Goal: Information Seeking & Learning: Learn about a topic

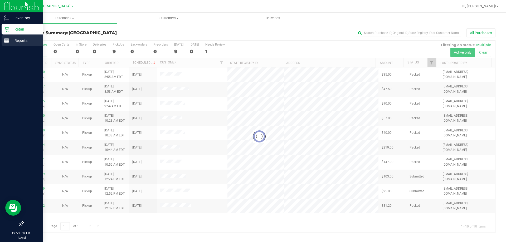
click at [4, 37] on div "Reports" at bounding box center [23, 40] width 42 height 11
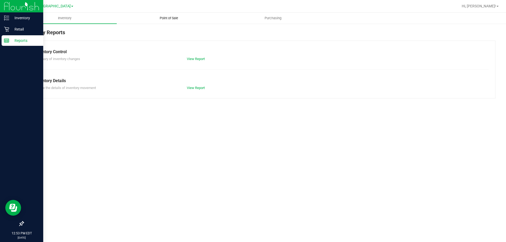
click at [166, 21] on uib-tab-heading "Point of Sale" at bounding box center [168, 18] width 103 height 11
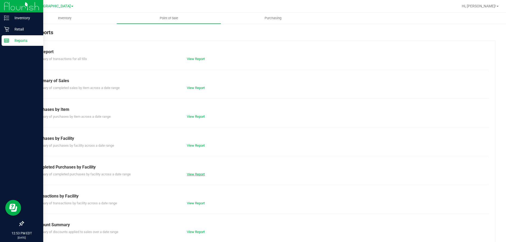
click at [188, 176] on link "View Report" at bounding box center [196, 174] width 18 height 4
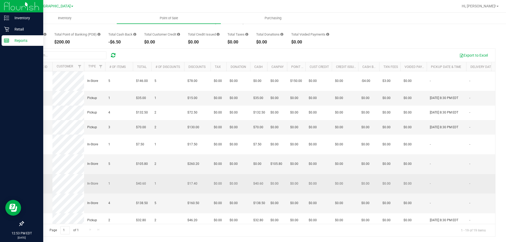
scroll to position [148, 0]
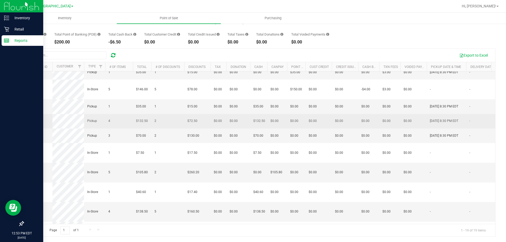
click at [32, 123] on span "11848752" at bounding box center [34, 121] width 15 height 4
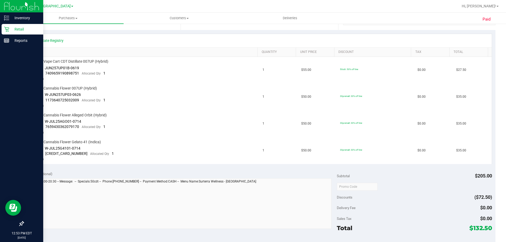
scroll to position [118, 0]
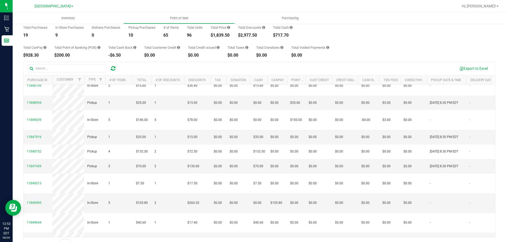
scroll to position [121, 0]
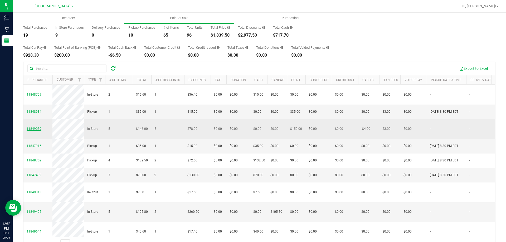
click at [34, 131] on span "11849039" at bounding box center [34, 129] width 15 height 4
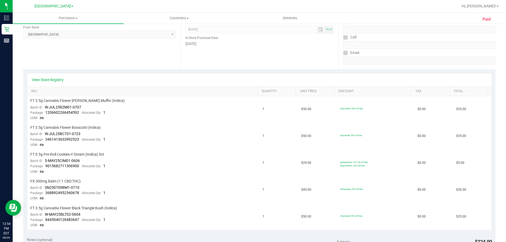
scroll to position [105, 0]
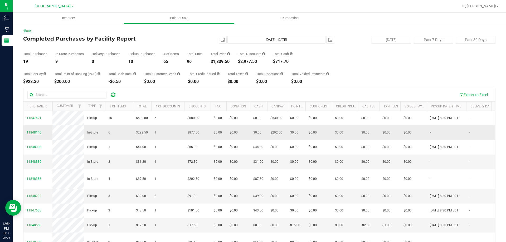
click at [37, 134] on span "11848140" at bounding box center [34, 133] width 15 height 4
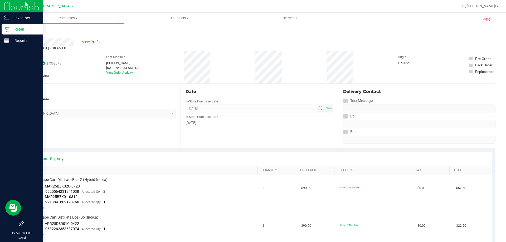
click at [7, 27] on icon at bounding box center [6, 29] width 5 height 5
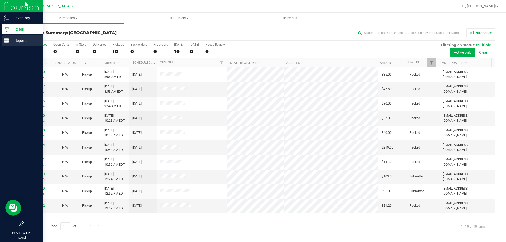
click at [3, 41] on div "Reports" at bounding box center [23, 40] width 42 height 11
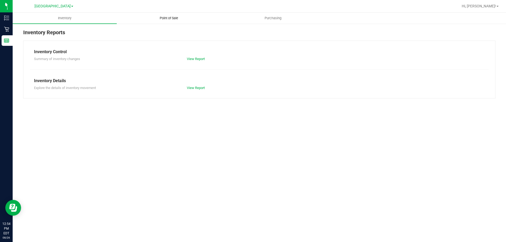
click at [168, 19] on span "Point of Sale" at bounding box center [168, 18] width 33 height 5
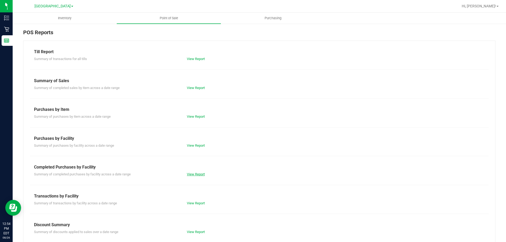
click at [197, 172] on link "View Report" at bounding box center [196, 174] width 18 height 4
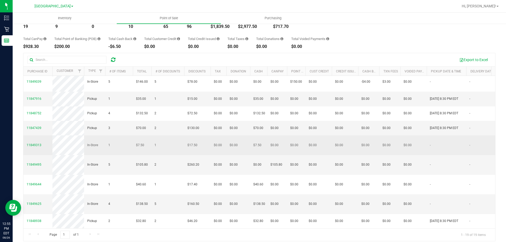
scroll to position [39, 0]
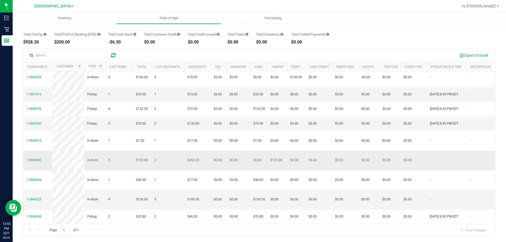
click at [35, 152] on td "11849495" at bounding box center [37, 161] width 29 height 20
click at [35, 153] on td "11849495" at bounding box center [37, 161] width 29 height 20
click at [35, 158] on span "11849495" at bounding box center [34, 160] width 15 height 4
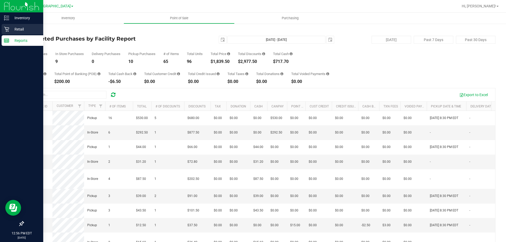
click at [6, 29] on icon at bounding box center [6, 29] width 5 height 5
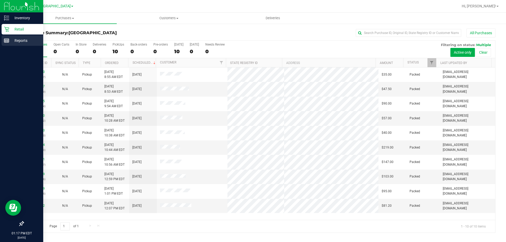
click at [10, 37] on p "Reports" at bounding box center [25, 40] width 32 height 6
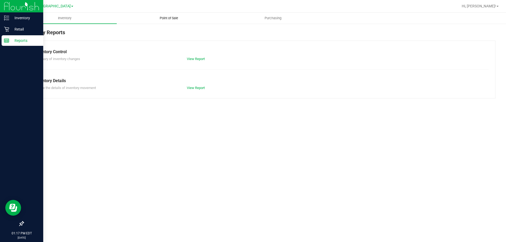
click at [170, 20] on span "Point of Sale" at bounding box center [168, 18] width 33 height 5
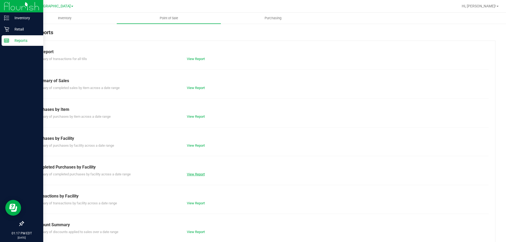
click at [197, 173] on link "View Report" at bounding box center [196, 174] width 18 height 4
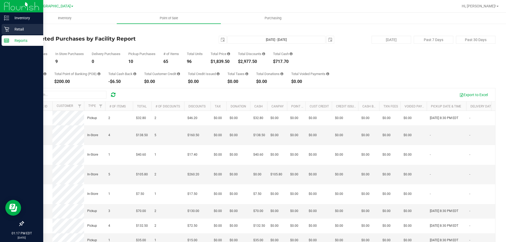
click at [7, 25] on div "Retail" at bounding box center [23, 29] width 42 height 11
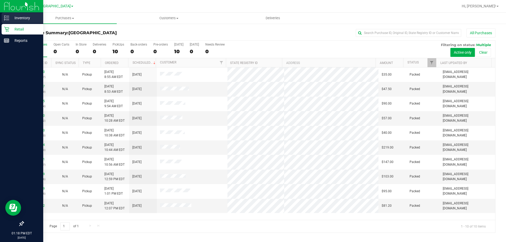
click at [2, 16] on div "Inventory" at bounding box center [23, 18] width 42 height 11
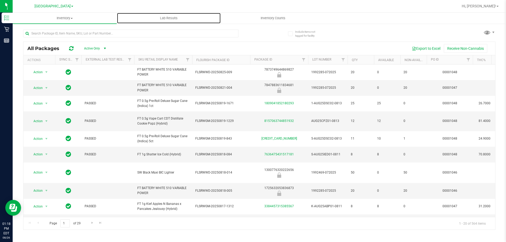
click at [166, 18] on span "Lab Results" at bounding box center [169, 18] width 32 height 5
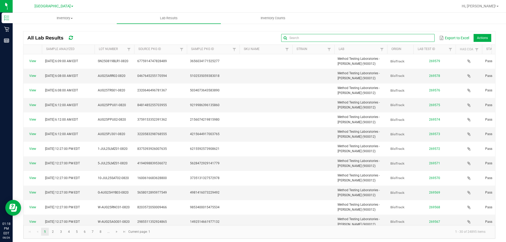
click at [417, 40] on input "text" at bounding box center [357, 38] width 153 height 8
type input "aml"
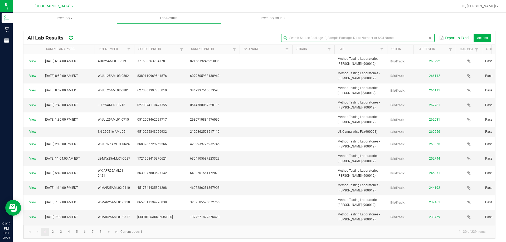
click at [427, 37] on span at bounding box center [429, 38] width 4 height 4
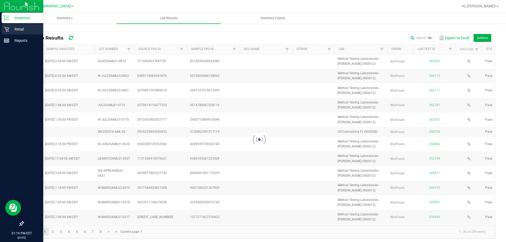
click at [14, 27] on p "Retail" at bounding box center [25, 29] width 32 height 6
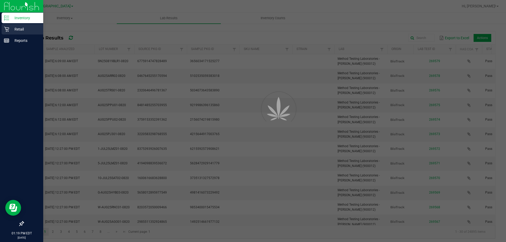
click at [14, 27] on p "Retail" at bounding box center [25, 29] width 32 height 6
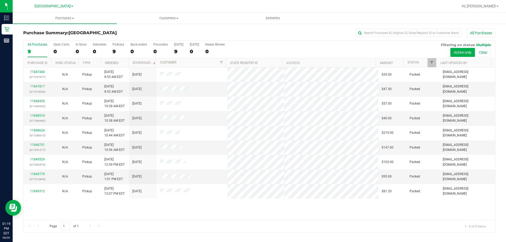
click at [225, 225] on div "Page 1 of 1 1 - 9 of 9 items" at bounding box center [258, 226] width 471 height 13
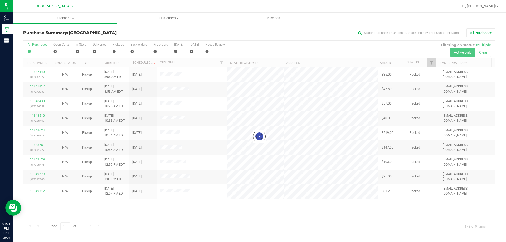
click at [107, 218] on div at bounding box center [258, 137] width 471 height 192
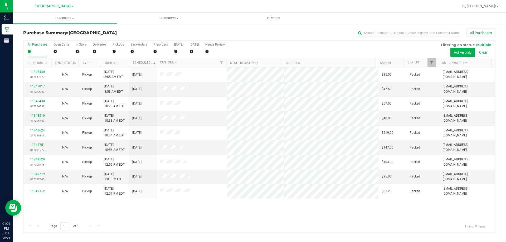
click at [160, 218] on div "11847440 (317247977) N/A Pickup [DATE] 8:55 AM EDT 8/26/2025 $35.00 Packed [EMA…" at bounding box center [258, 143] width 471 height 152
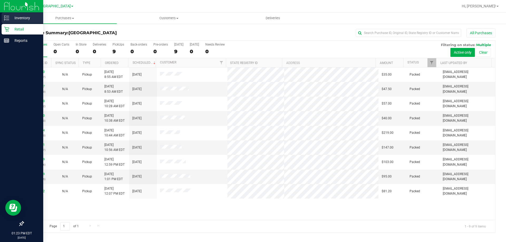
click at [16, 15] on p "Inventory" at bounding box center [25, 18] width 32 height 6
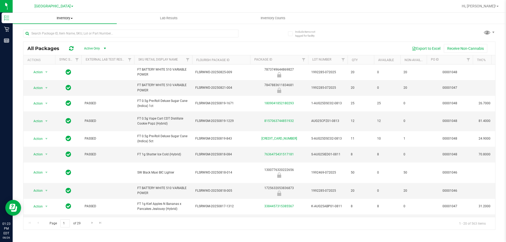
click at [70, 20] on span "Inventory" at bounding box center [65, 18] width 104 height 5
click at [45, 36] on span "All inventory" at bounding box center [31, 38] width 36 height 4
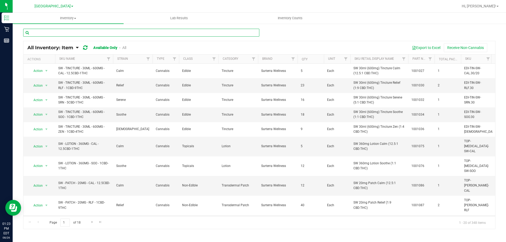
click at [51, 31] on input "text" at bounding box center [141, 33] width 236 height 8
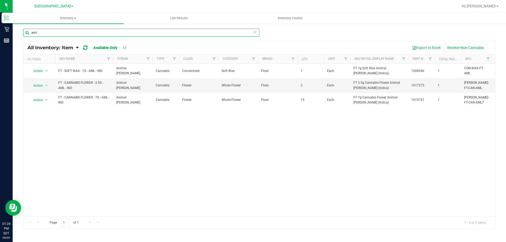
type input "aml"
click at [124, 49] on link "All" at bounding box center [124, 48] width 4 height 4
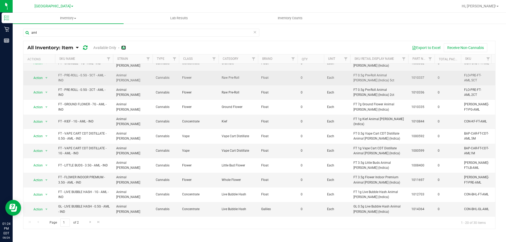
scroll to position [53, 0]
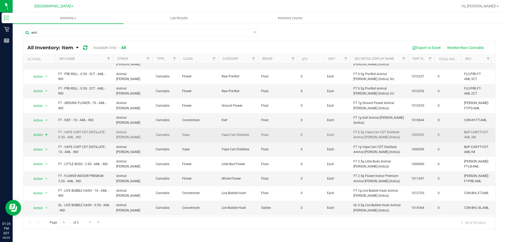
click at [46, 133] on span "select" at bounding box center [46, 135] width 4 height 4
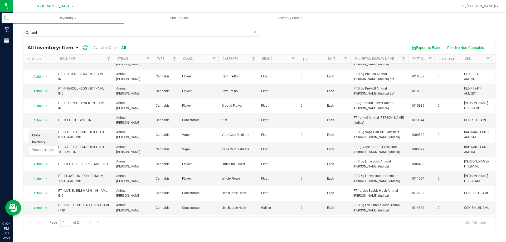
click at [53, 135] on li "Global inventory" at bounding box center [43, 139] width 29 height 14
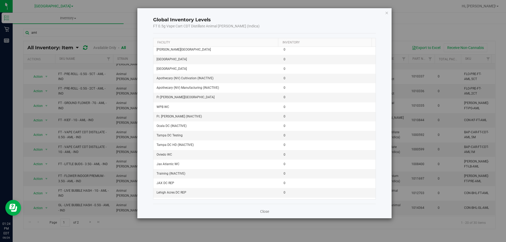
scroll to position [0, 0]
click at [389, 11] on div "Global Inventory Levels FT 0.5g Vape Cart CDT Distillate Animal [PERSON_NAME] (…" at bounding box center [264, 113] width 254 height 210
click at [389, 12] on div "Global Inventory Levels FT 0.5g Vape Cart CDT Distillate Animal [PERSON_NAME] (…" at bounding box center [264, 113] width 254 height 210
click at [386, 14] on icon "button" at bounding box center [387, 12] width 4 height 6
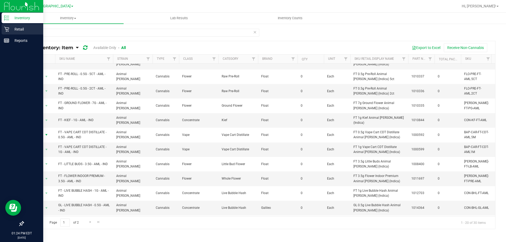
click at [29, 28] on p "Retail" at bounding box center [25, 29] width 32 height 6
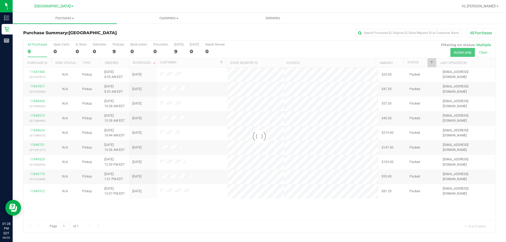
click at [203, 228] on div at bounding box center [258, 137] width 471 height 192
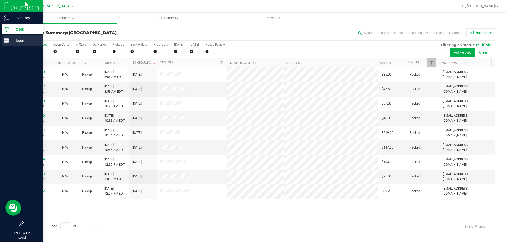
click at [14, 42] on p "Reports" at bounding box center [25, 40] width 32 height 6
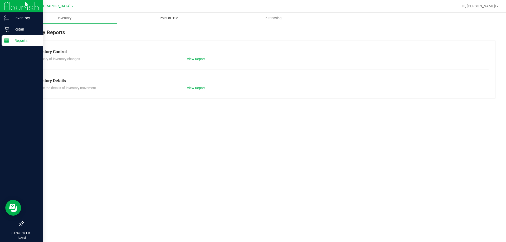
click at [178, 20] on span "Point of Sale" at bounding box center [168, 18] width 33 height 5
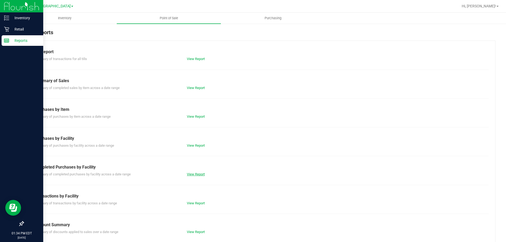
click at [201, 173] on link "View Report" at bounding box center [196, 174] width 18 height 4
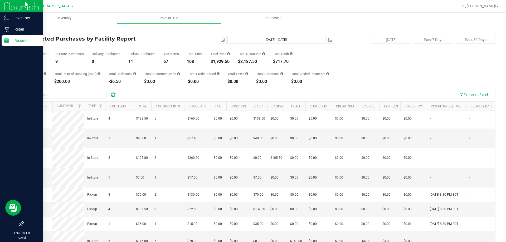
scroll to position [26, 0]
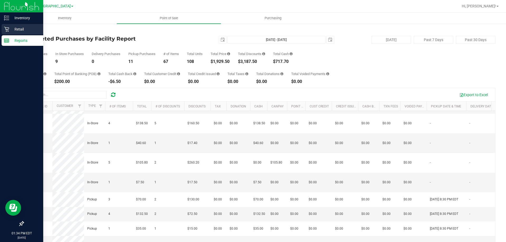
click at [14, 26] on p "Retail" at bounding box center [25, 29] width 32 height 6
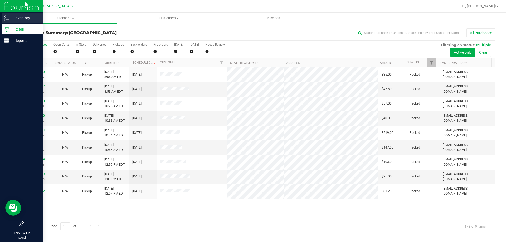
click at [9, 13] on div "Inventory" at bounding box center [23, 18] width 42 height 11
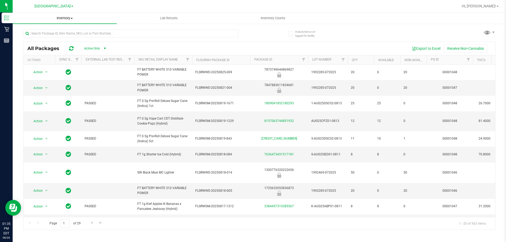
click at [71, 18] on span at bounding box center [72, 18] width 2 height 1
click at [45, 38] on span "All inventory" at bounding box center [31, 38] width 36 height 4
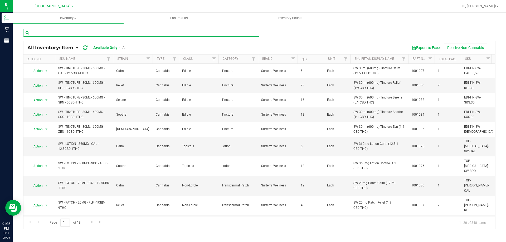
click at [54, 29] on input "text" at bounding box center [141, 33] width 236 height 8
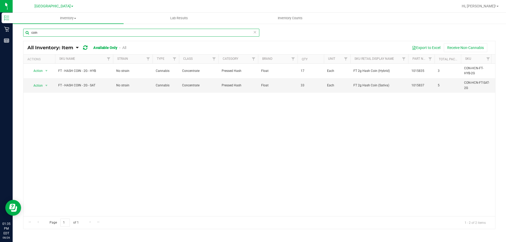
type input "coin"
click at [126, 47] on link "All" at bounding box center [124, 48] width 4 height 4
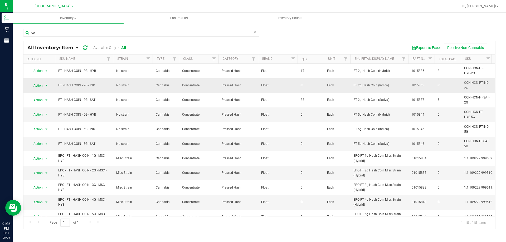
click at [46, 85] on span "select" at bounding box center [46, 85] width 4 height 4
click at [47, 92] on li "Global inventory" at bounding box center [43, 97] width 29 height 14
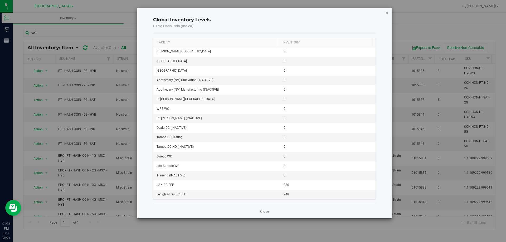
click at [387, 11] on icon "button" at bounding box center [387, 12] width 4 height 6
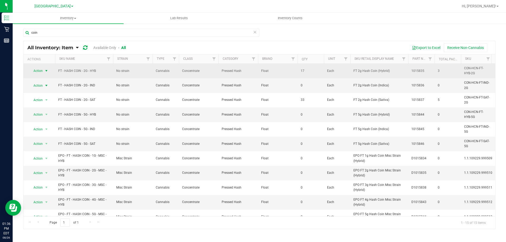
click at [47, 71] on span "select" at bounding box center [46, 71] width 4 height 4
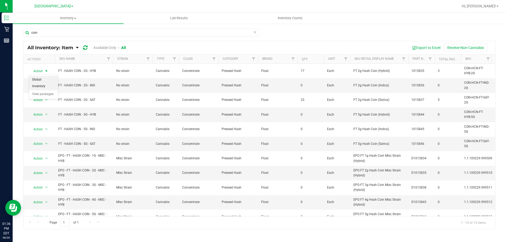
click at [45, 79] on li "Global inventory" at bounding box center [43, 83] width 29 height 14
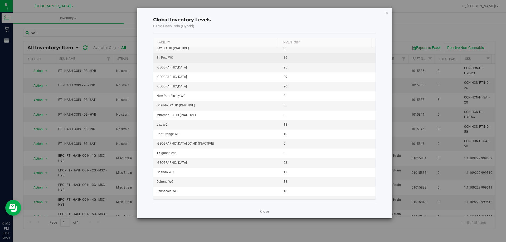
scroll to position [421, 0]
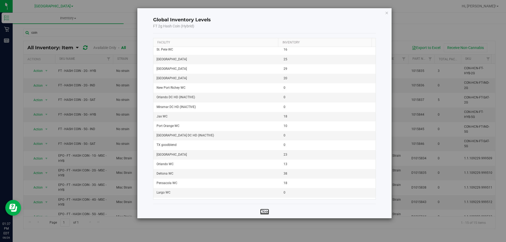
click at [267, 210] on link "Close" at bounding box center [264, 211] width 9 height 5
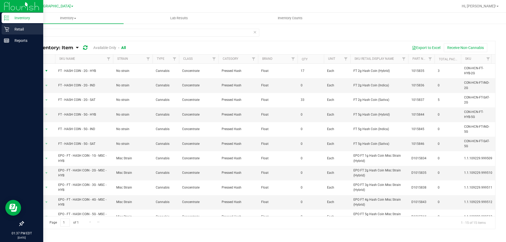
click at [19, 27] on p "Retail" at bounding box center [25, 29] width 32 height 6
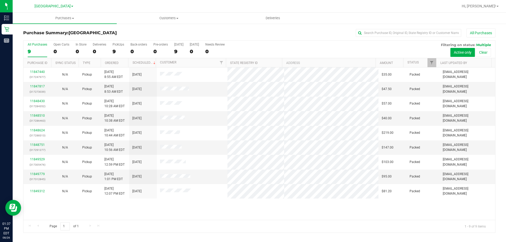
click at [133, 212] on div "11847440 (317247977) N/A Pickup [DATE] 8:55 AM EDT 8/26/2025 $35.00 Packed [EMA…" at bounding box center [258, 143] width 471 height 152
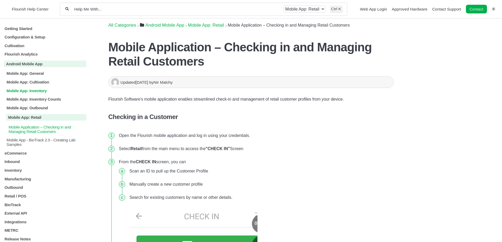
click at [52, 89] on p "Mobile App: Inventory" at bounding box center [46, 90] width 80 height 4
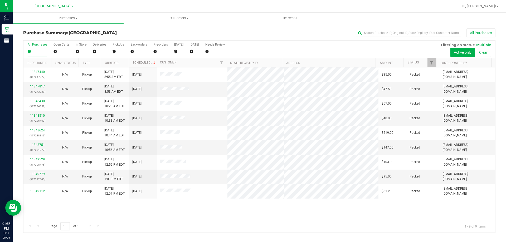
click at [352, 204] on div "11847440 (317247977) N/A Pickup [DATE] 8:55 AM EDT 8/26/2025 $35.00 Packed [EMA…" at bounding box center [258, 143] width 471 height 152
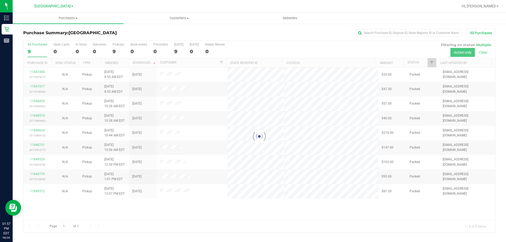
click at [208, 211] on div at bounding box center [258, 137] width 471 height 192
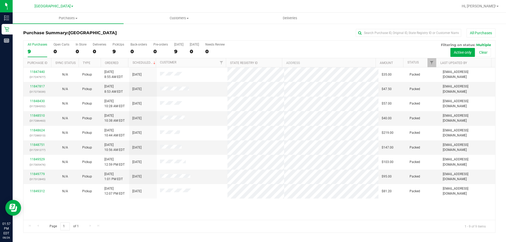
click at [109, 202] on div "11847440 (317247977) N/A Pickup [DATE] 8:55 AM EDT 8/26/2025 $35.00 Packed [EMA…" at bounding box center [258, 143] width 471 height 152
click at [126, 211] on div "11847440 (317247977) N/A Pickup [DATE] 8:55 AM EDT 8/26/2025 $35.00 Packed [EMA…" at bounding box center [258, 143] width 471 height 152
click at [223, 202] on div "11847440 (317247977) N/A Pickup [DATE] 8:55 AM EDT 8/26/2025 $35.00 Packed [EMA…" at bounding box center [258, 143] width 471 height 152
click at [357, 216] on div "11847440 (317247977) N/A Pickup [DATE] 8:55 AM EDT 8/26/2025 $35.00 Packed [EMA…" at bounding box center [258, 143] width 471 height 152
